Goal: Information Seeking & Learning: Learn about a topic

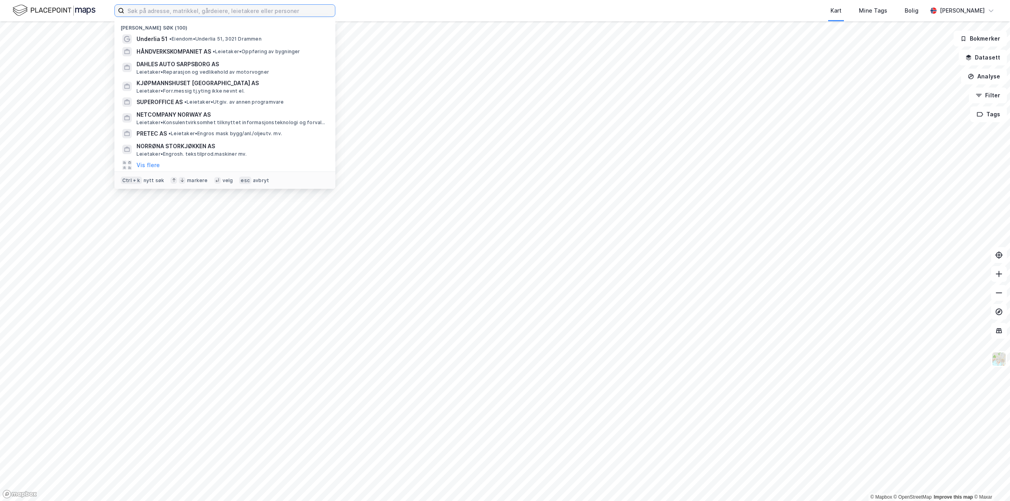
click at [148, 10] on input at bounding box center [229, 11] width 211 height 12
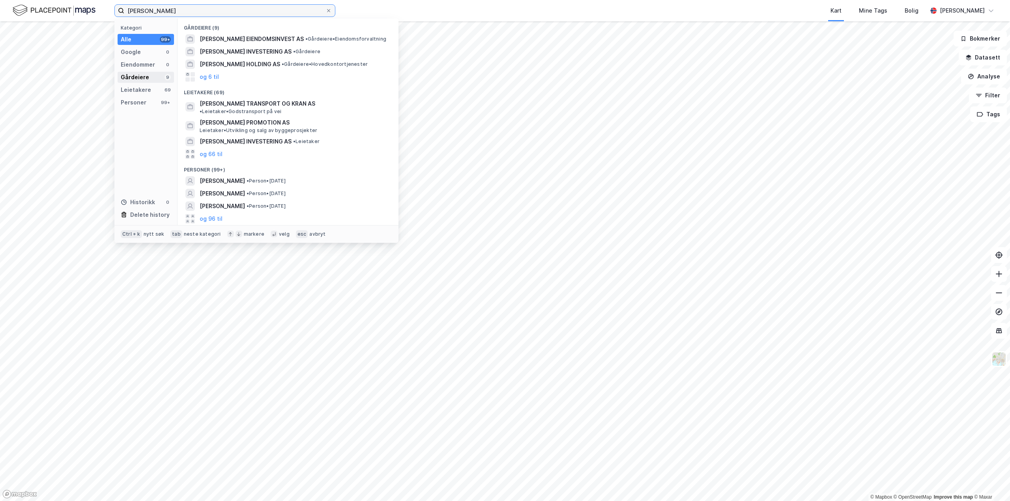
type input "[PERSON_NAME]"
click at [140, 78] on div "Gårdeiere" at bounding box center [135, 77] width 28 height 9
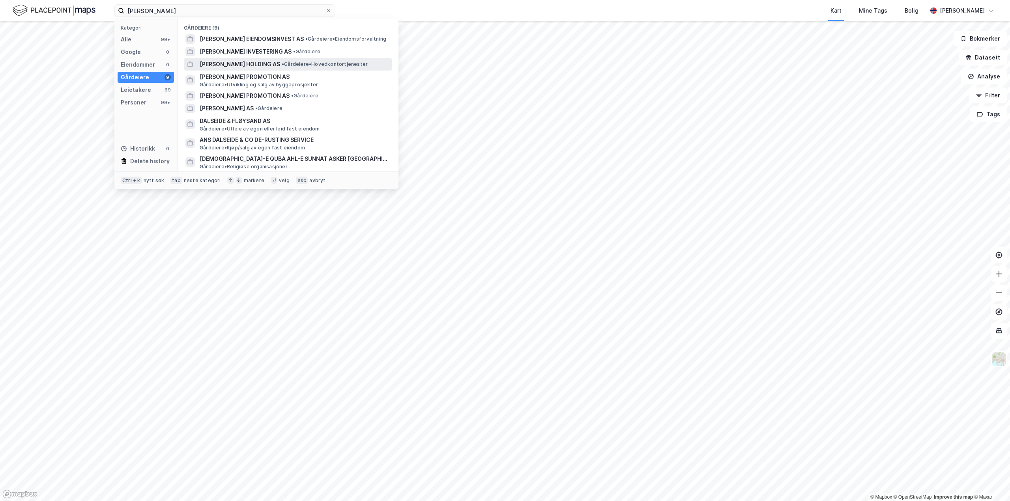
click at [229, 65] on span "[PERSON_NAME] HOLDING AS" at bounding box center [240, 64] width 80 height 9
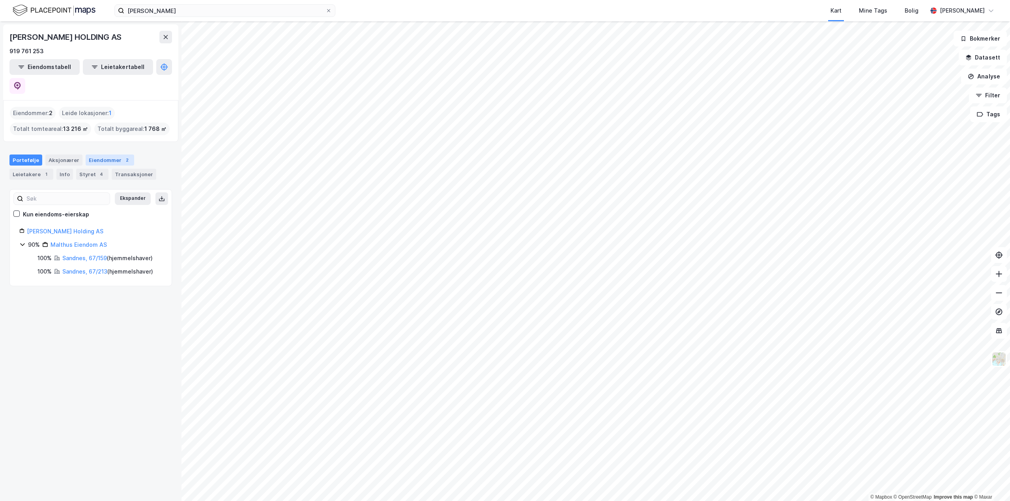
click at [110, 155] on div "Eiendommer 2" at bounding box center [110, 160] width 49 height 11
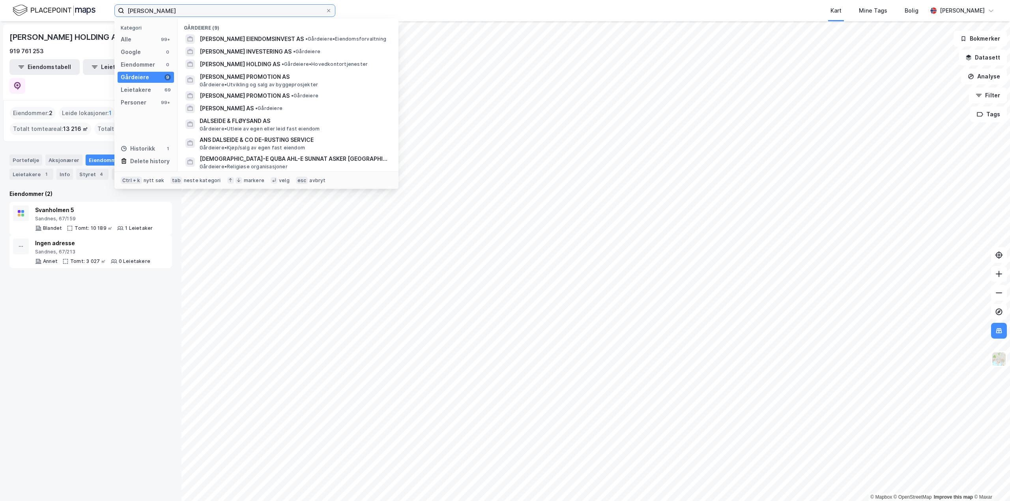
click at [165, 9] on input "[PERSON_NAME]" at bounding box center [224, 11] width 201 height 12
click at [242, 51] on span "[PERSON_NAME] INVESTERING AS" at bounding box center [246, 51] width 92 height 9
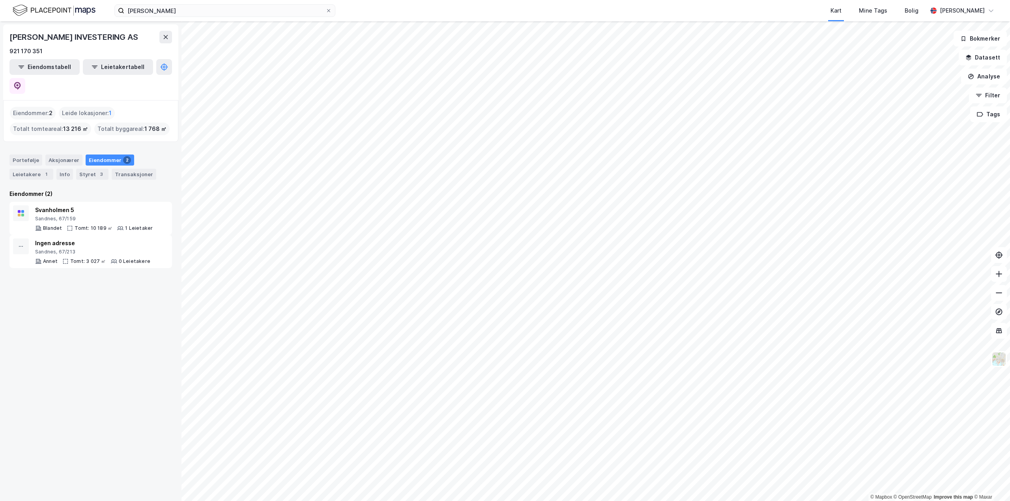
click at [46, 107] on div "Eiendommer : 2" at bounding box center [33, 113] width 46 height 13
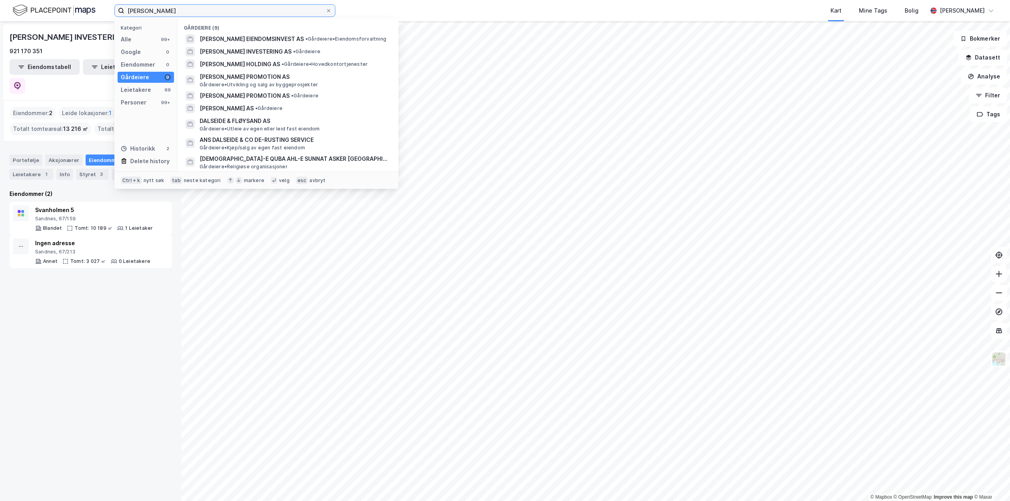
click at [160, 12] on input "[PERSON_NAME]" at bounding box center [224, 11] width 201 height 12
click at [137, 86] on div "Leietakere" at bounding box center [136, 89] width 30 height 9
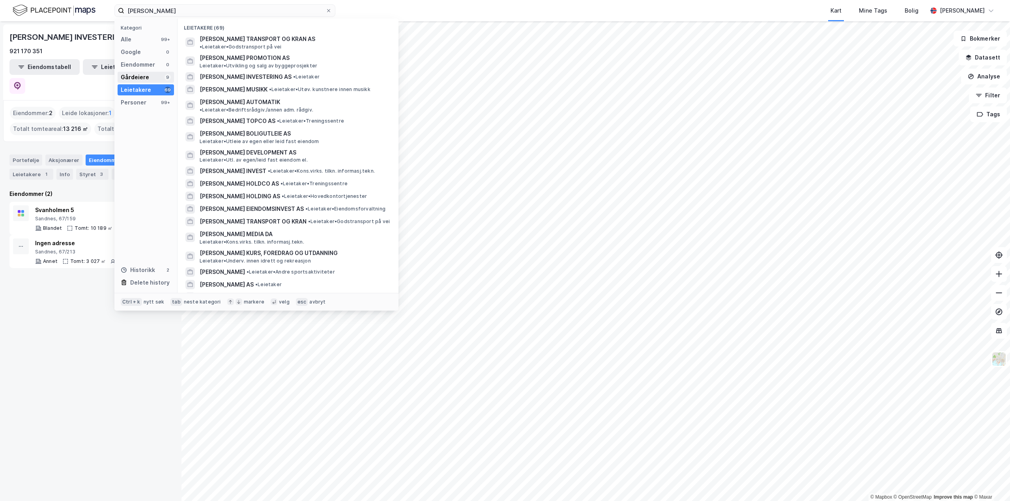
click at [137, 73] on div "Gårdeiere" at bounding box center [135, 77] width 28 height 9
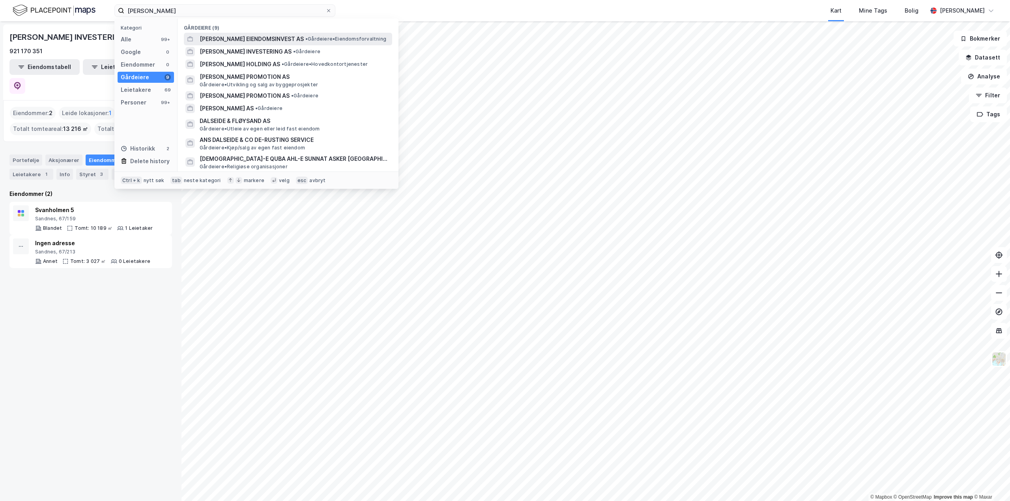
click at [266, 37] on span "[PERSON_NAME] EIENDOMSINVEST AS" at bounding box center [252, 38] width 104 height 9
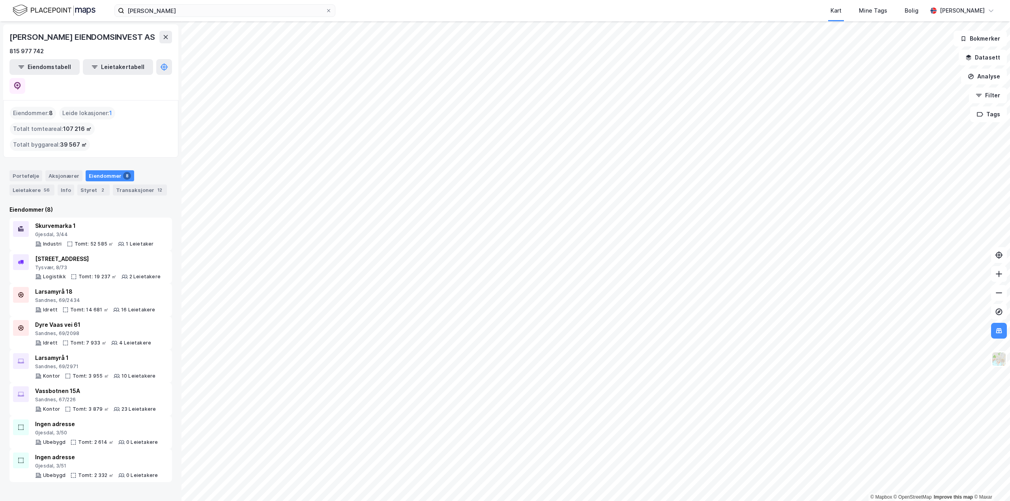
click at [109, 170] on div "Eiendommer 8" at bounding box center [110, 175] width 49 height 11
click at [108, 387] on div "Vassbotnen 15A" at bounding box center [95, 391] width 121 height 9
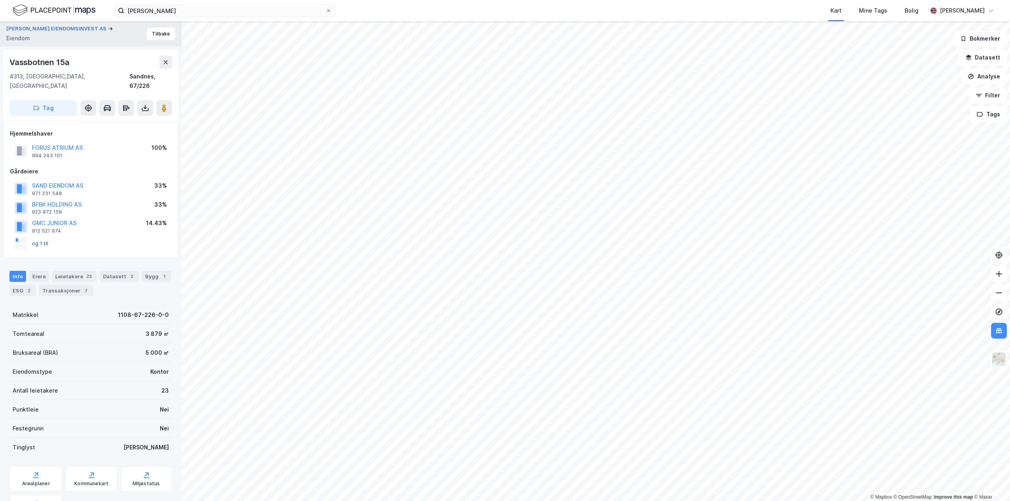
click at [0, 0] on button "og 1 til" at bounding box center [0, 0] width 0 height 0
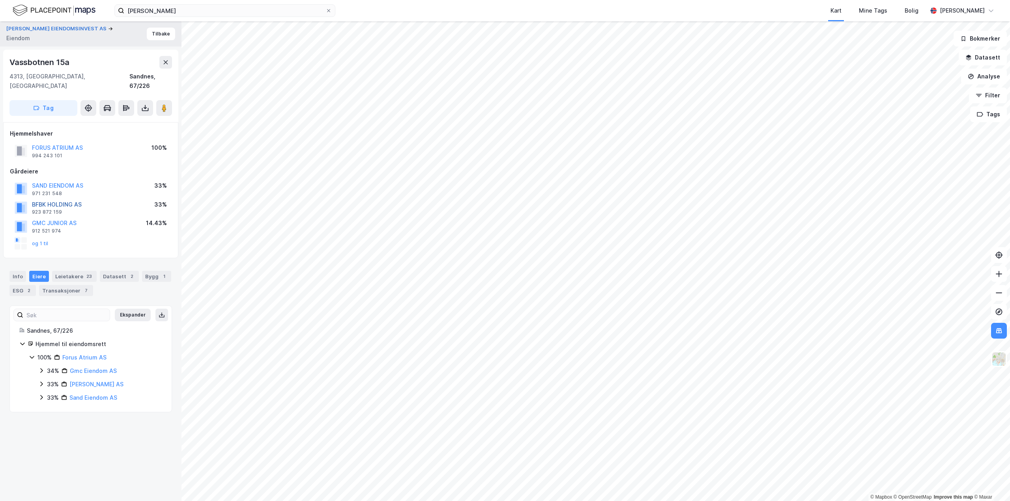
click at [0, 0] on button "BFBK HOLDING AS" at bounding box center [0, 0] width 0 height 0
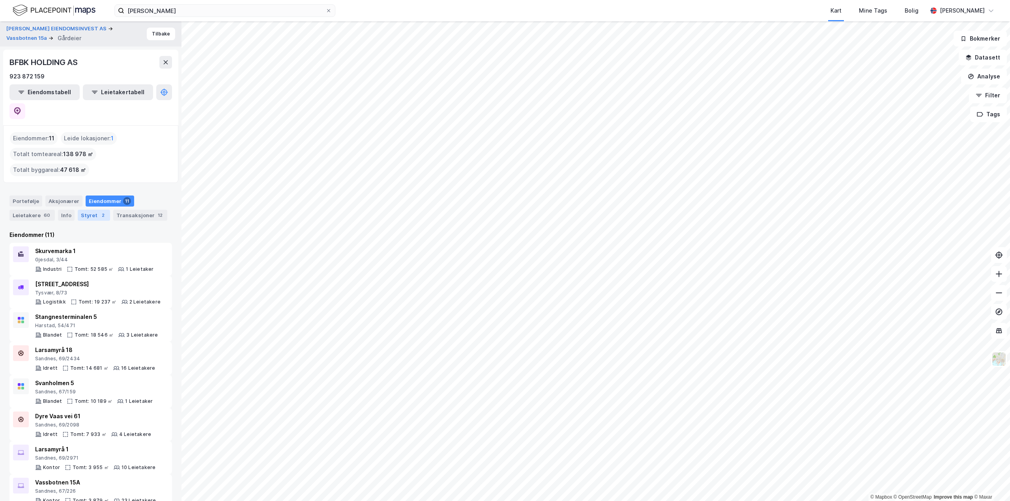
click at [99, 211] on div "2" at bounding box center [103, 215] width 8 height 8
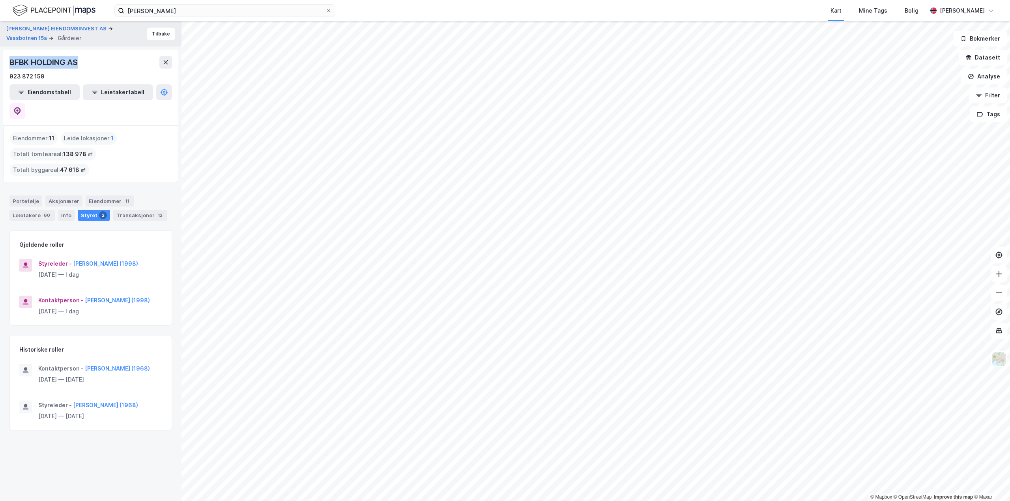
drag, startPoint x: 8, startPoint y: 61, endPoint x: 82, endPoint y: 66, distance: 74.7
click at [82, 66] on div "BFBK HOLDING AS 923 872 159 Eiendomstabell Leietakertabell" at bounding box center [90, 88] width 175 height 76
copy div "BFBK HOLDING AS"
click at [36, 132] on div "Eiendommer : 11" at bounding box center [34, 138] width 48 height 13
click at [32, 132] on div "Eiendommer : 11" at bounding box center [34, 138] width 48 height 13
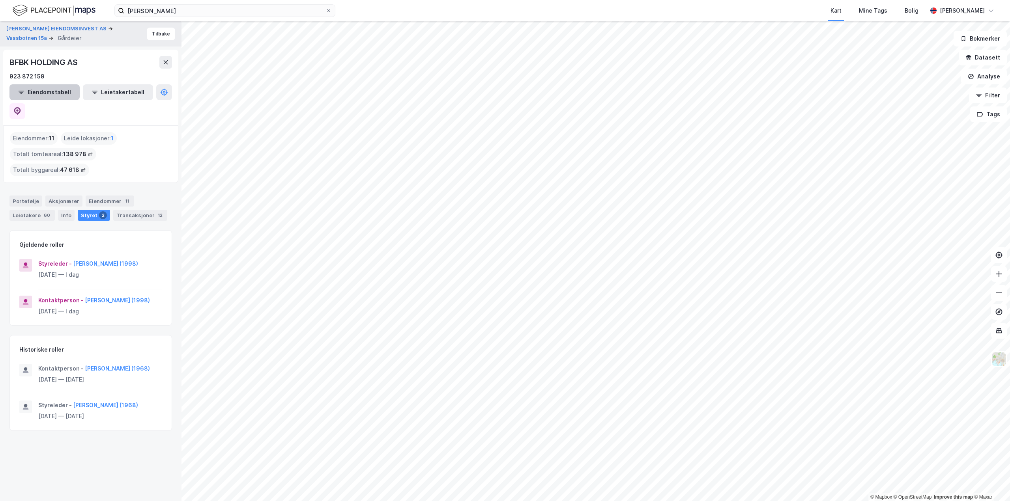
click at [38, 86] on button "Eiendomstabell" at bounding box center [44, 92] width 70 height 16
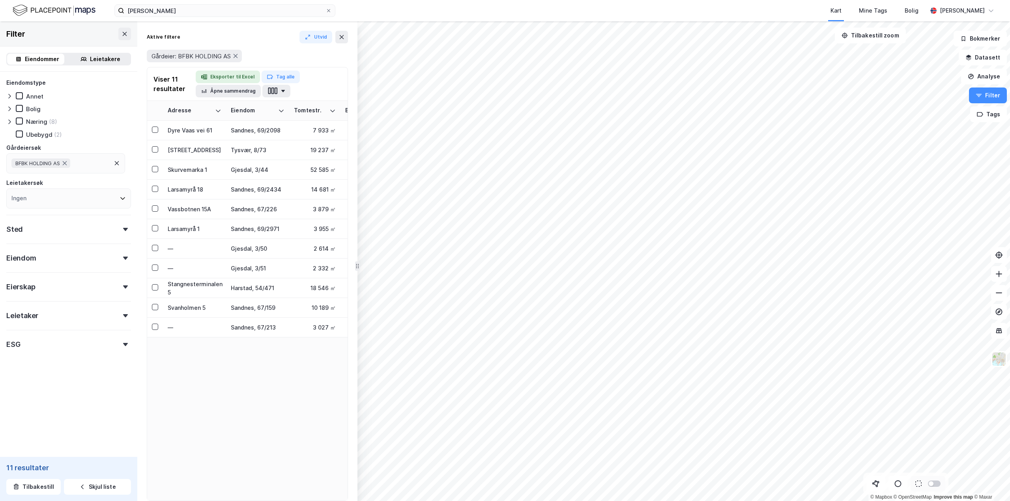
drag, startPoint x: 825, startPoint y: 230, endPoint x: 354, endPoint y: 205, distance: 471.7
